Goal: Transaction & Acquisition: Purchase product/service

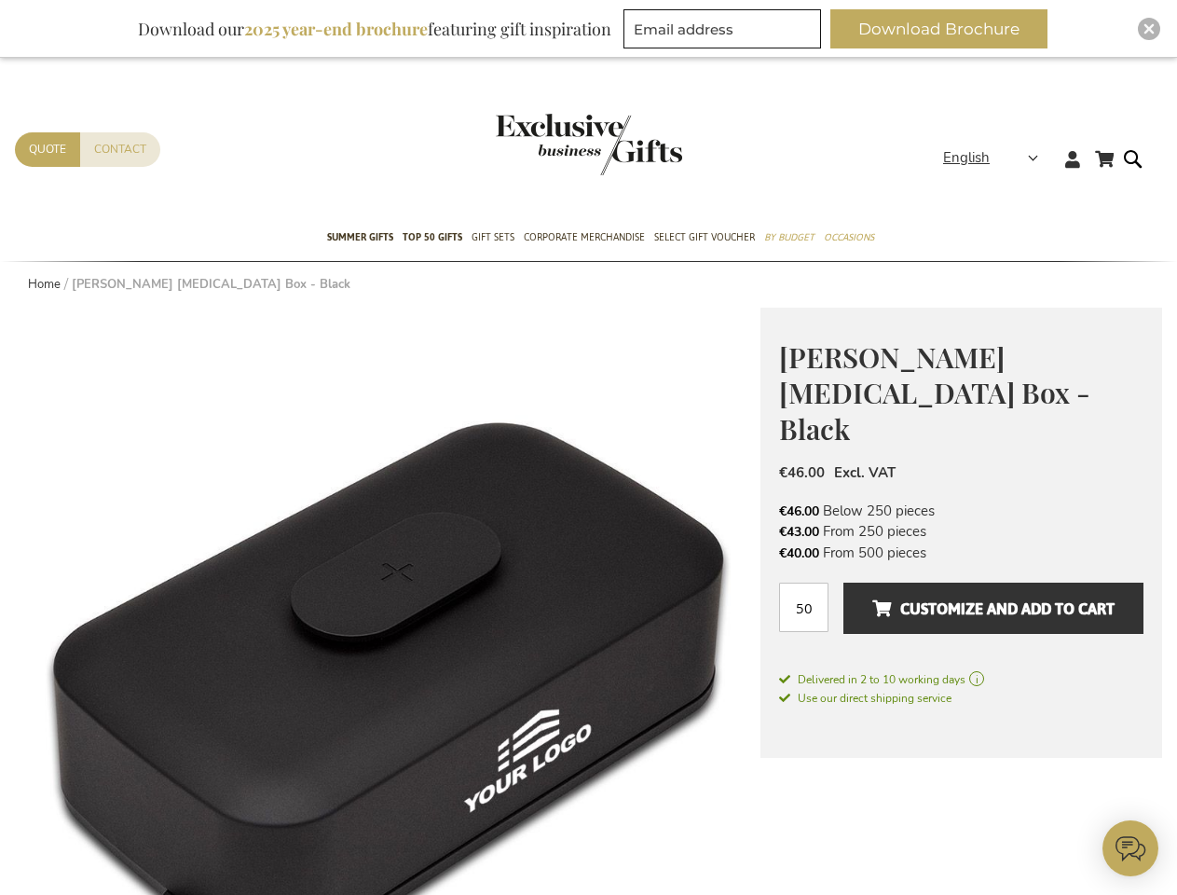
click at [996, 157] on strong "English" at bounding box center [989, 157] width 93 height 21
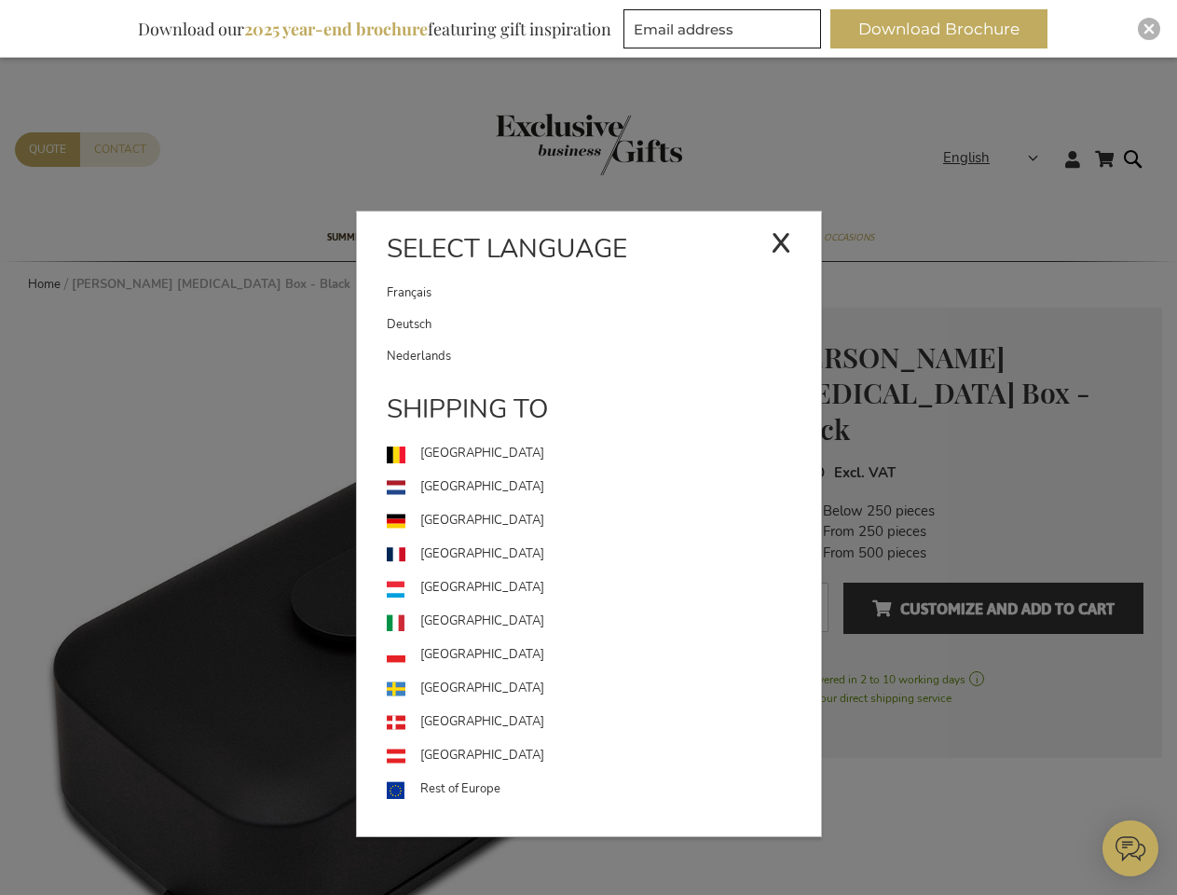
click at [388, 601] on link "[GEOGRAPHIC_DATA]" at bounding box center [604, 588] width 434 height 34
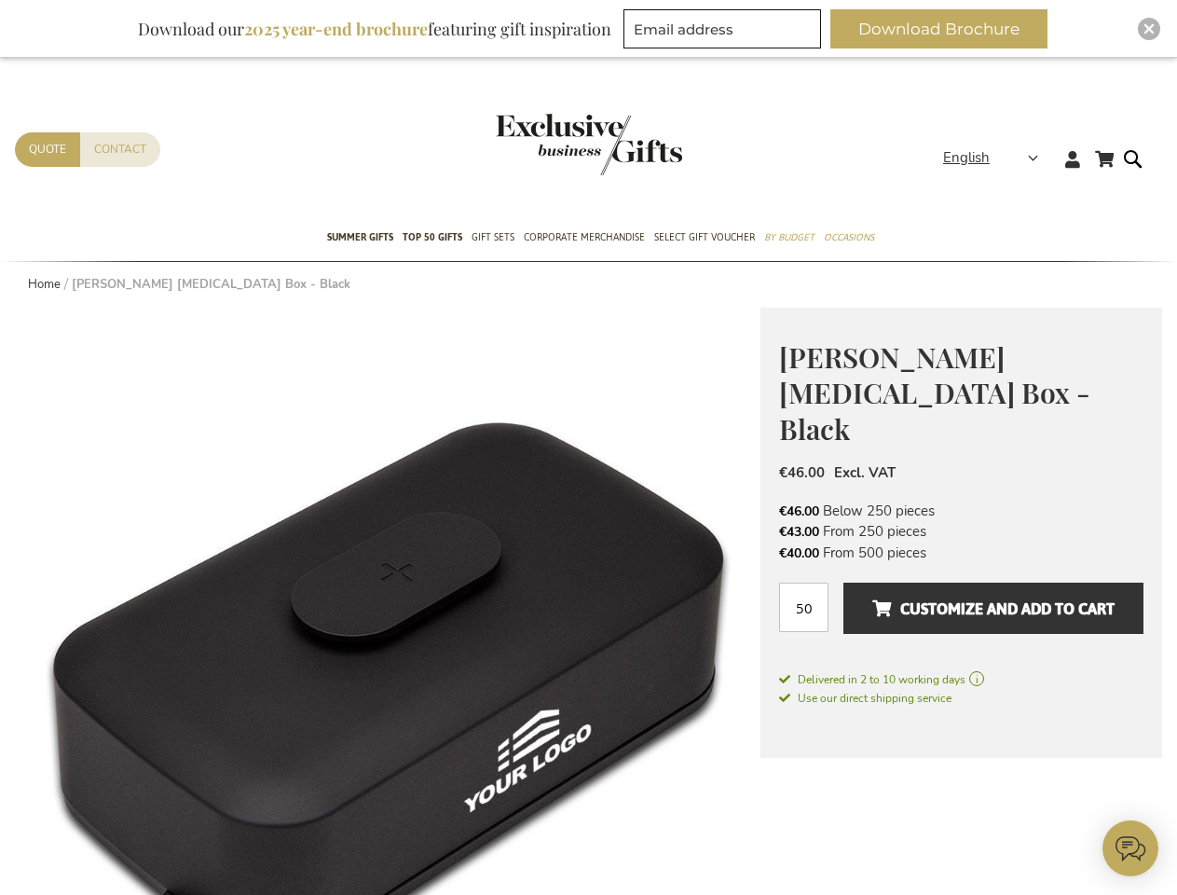
click at [961, 594] on span "Customize and add to cart" at bounding box center [993, 609] width 242 height 30
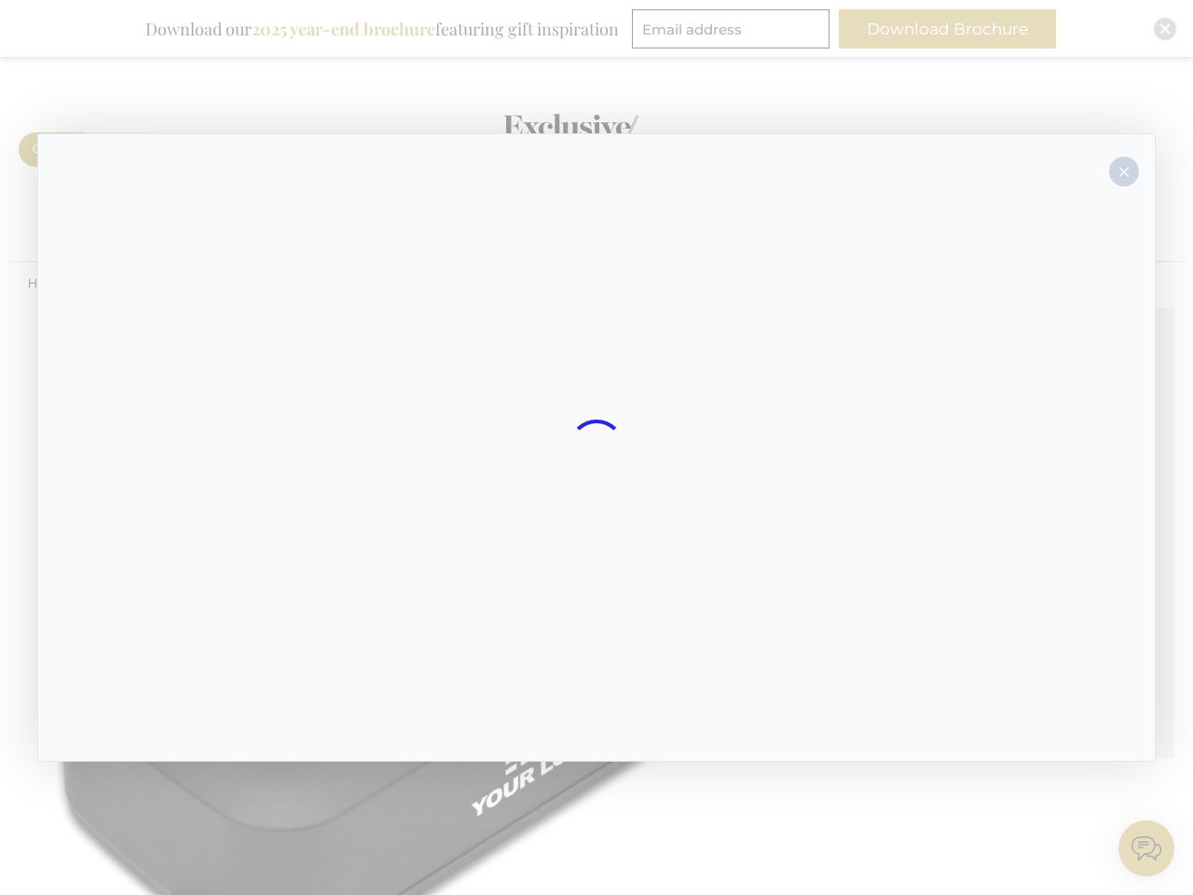
click at [947, 29] on div at bounding box center [596, 447] width 1193 height 895
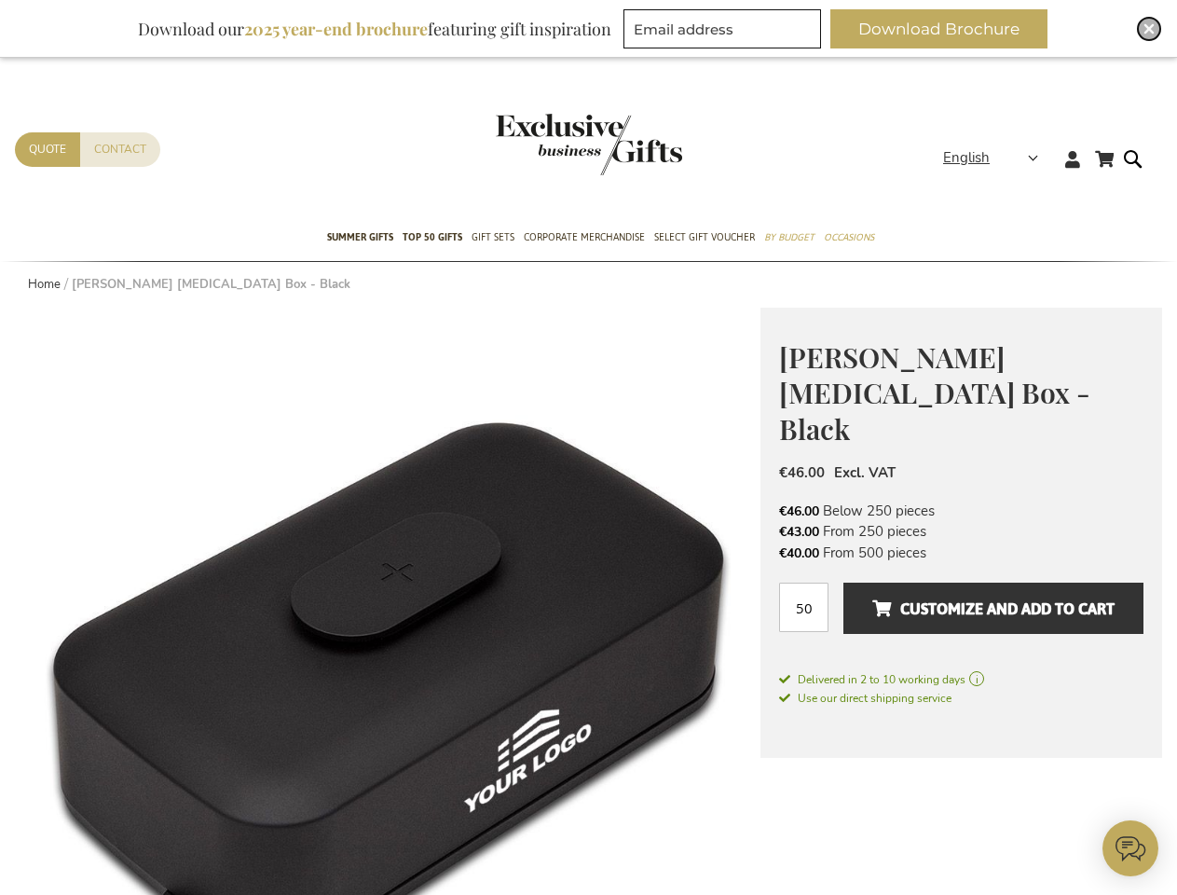
click at [1149, 29] on img "Close" at bounding box center [1148, 28] width 11 height 11
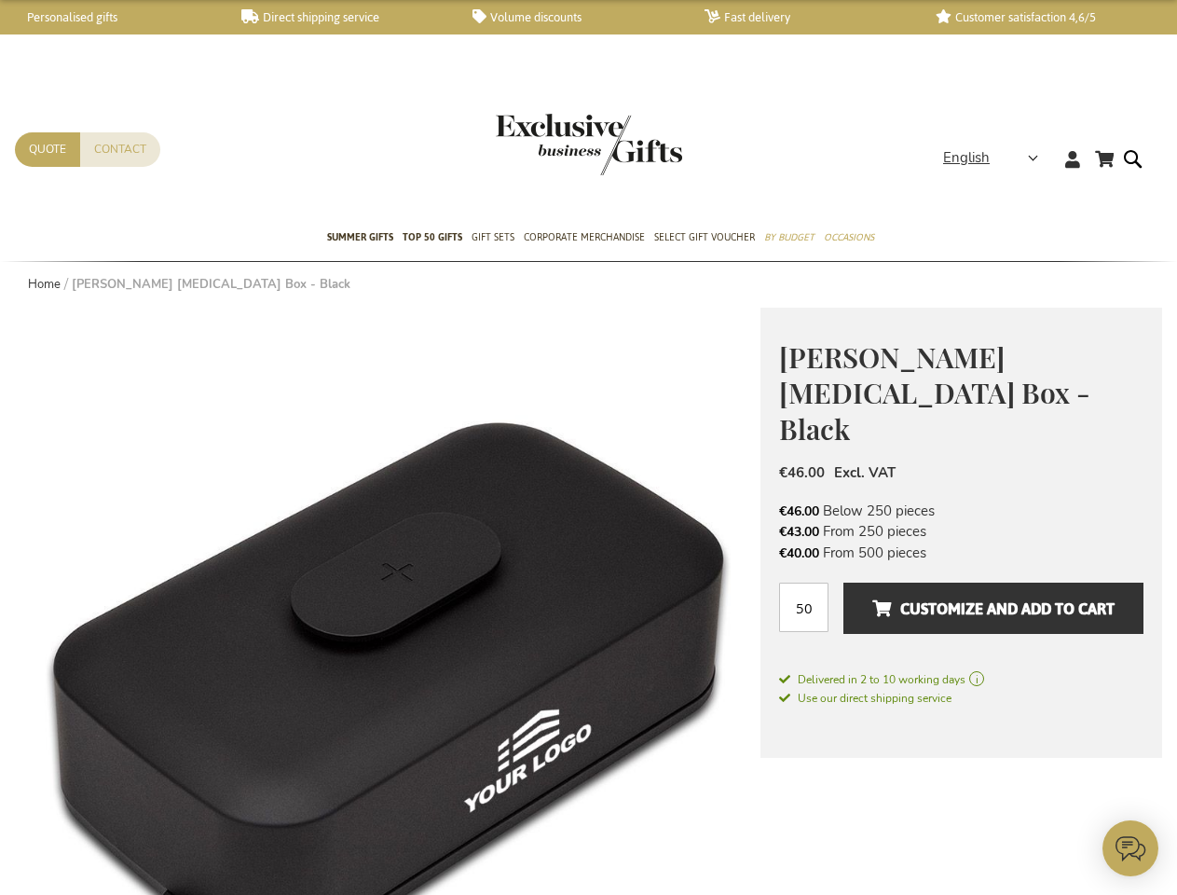
click at [1130, 848] on icon at bounding box center [1130, 848] width 56 height 56
